Goal: Transaction & Acquisition: Purchase product/service

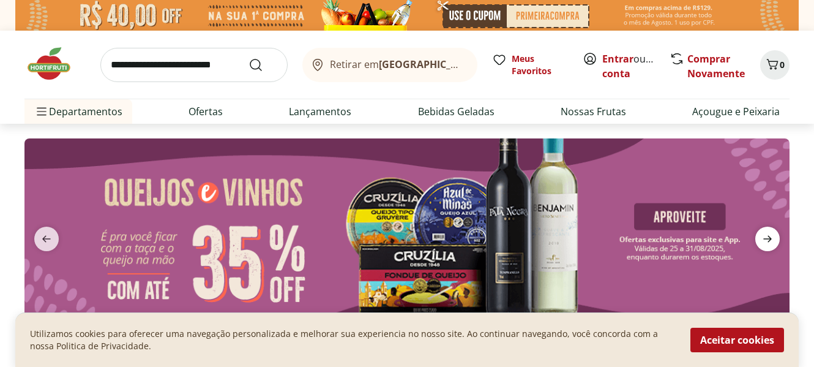
click at [769, 237] on icon "next" at bounding box center [767, 238] width 15 height 15
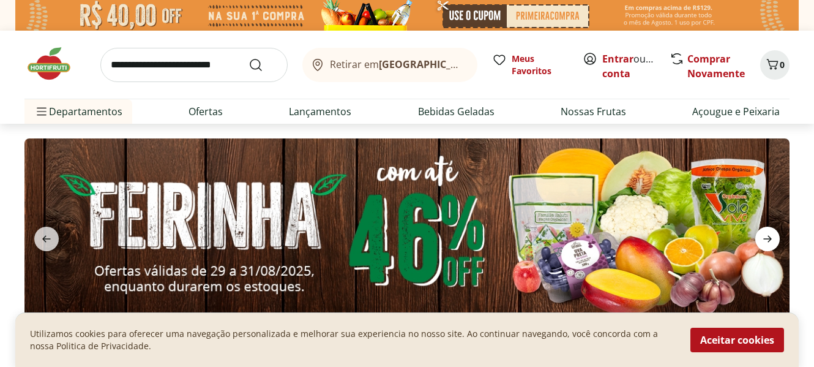
click at [769, 237] on icon "next" at bounding box center [767, 238] width 15 height 15
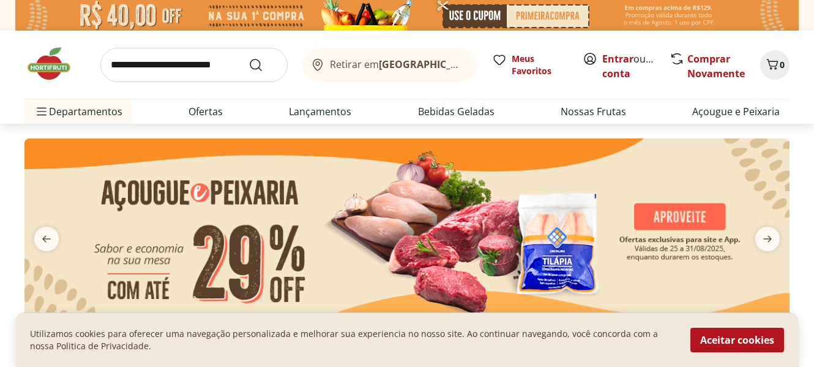
click at [559, 244] on img at bounding box center [406, 230] width 765 height 185
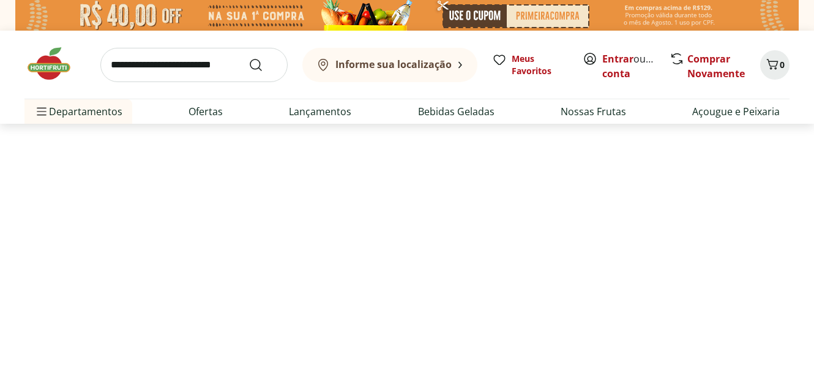
select select "**********"
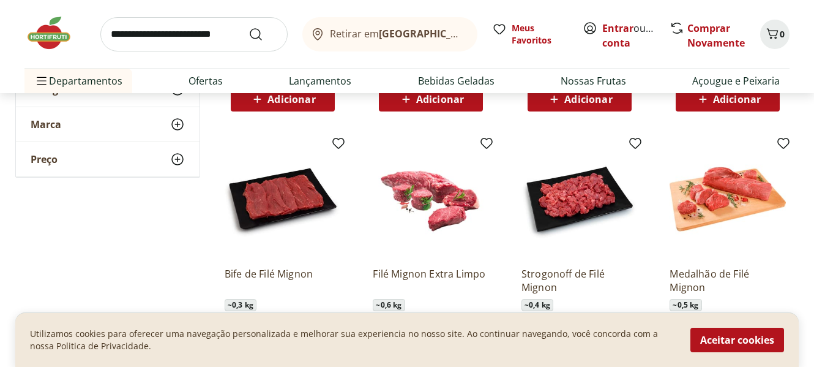
scroll to position [796, 0]
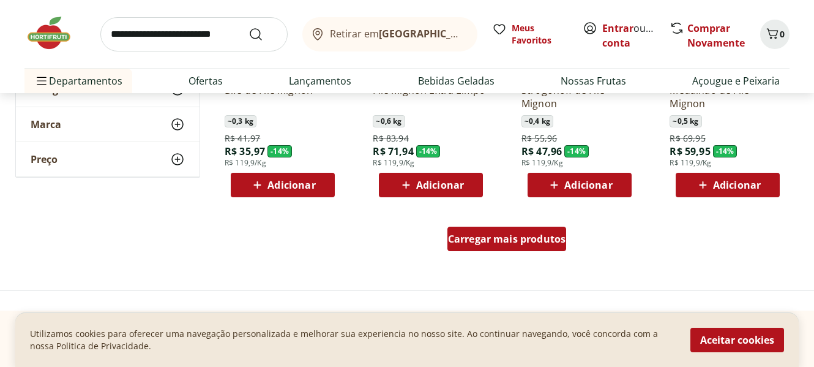
click at [503, 231] on div "Carregar mais produtos" at bounding box center [506, 238] width 119 height 24
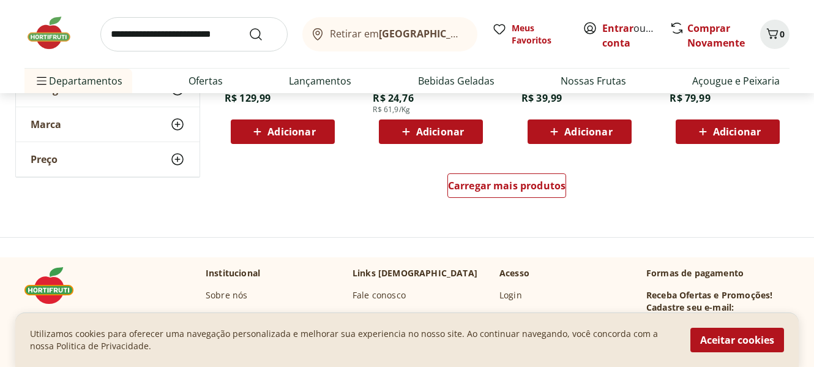
scroll to position [1591, 0]
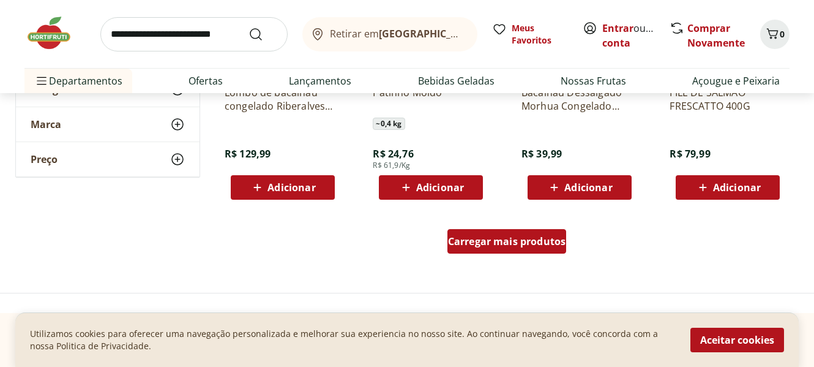
click at [505, 237] on span "Carregar mais produtos" at bounding box center [507, 241] width 118 height 10
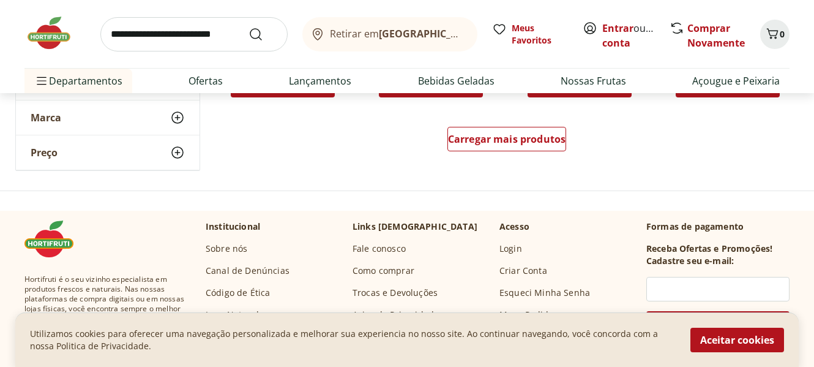
scroll to position [2509, 0]
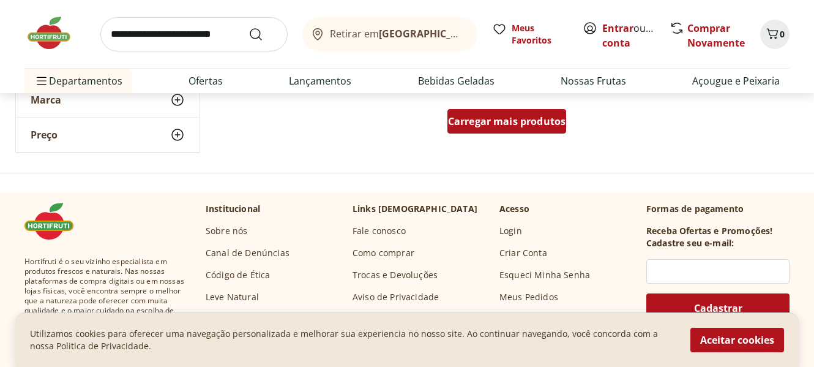
click at [479, 116] on span "Carregar mais produtos" at bounding box center [507, 121] width 118 height 10
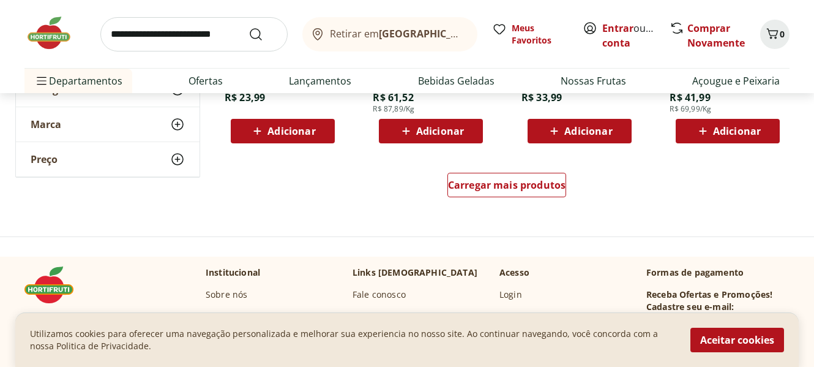
scroll to position [3304, 0]
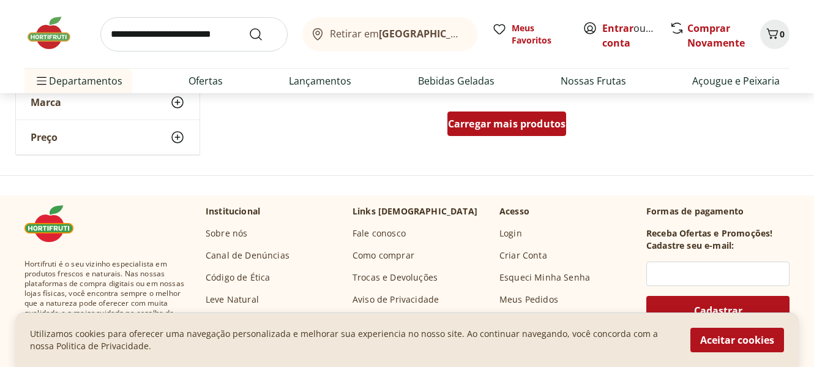
click at [483, 120] on span "Carregar mais produtos" at bounding box center [507, 124] width 118 height 10
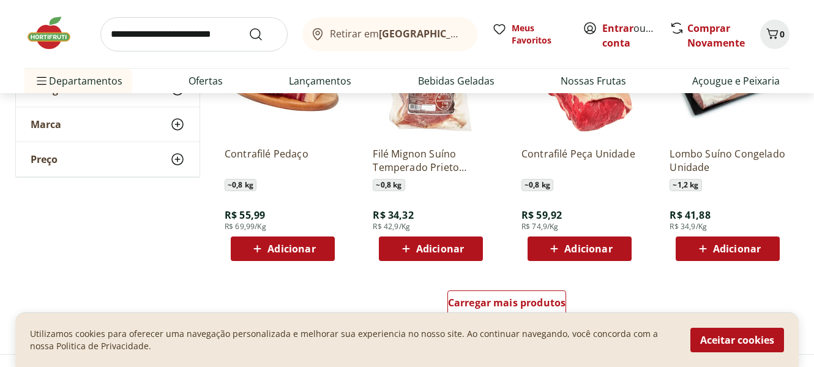
scroll to position [3916, 0]
